Goal: Register for event/course

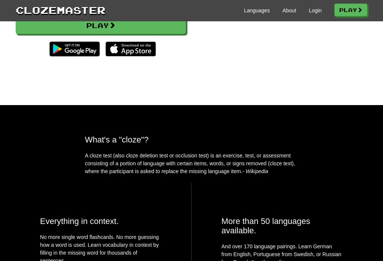
scroll to position [161, 0]
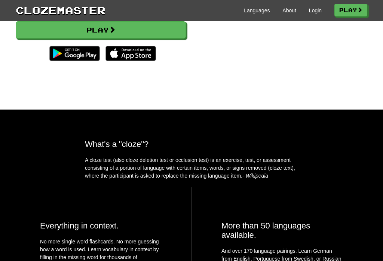
click at [252, 11] on link "Languages" at bounding box center [257, 10] width 26 height 7
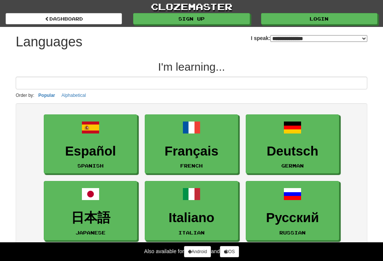
select select "*******"
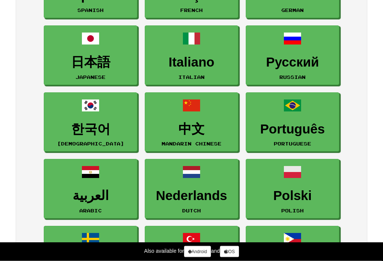
scroll to position [156, 0]
click at [305, 191] on h3 "Polski" at bounding box center [292, 196] width 85 height 15
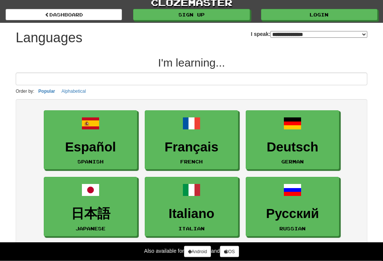
scroll to position [0, 0]
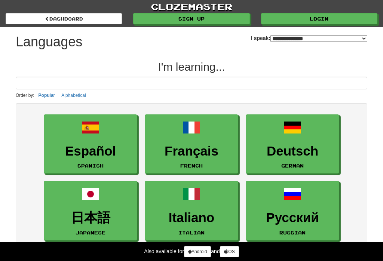
click at [58, 22] on link "dashboard" at bounding box center [64, 18] width 116 height 11
